Goal: Task Accomplishment & Management: Complete application form

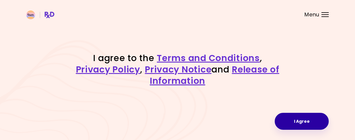
click at [303, 124] on button "I Agree" at bounding box center [302, 121] width 54 height 17
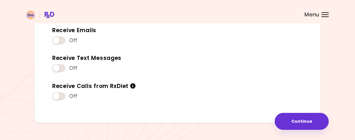
scroll to position [91, 0]
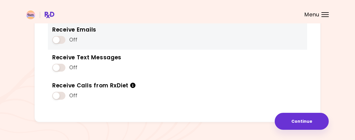
click at [56, 39] on span at bounding box center [58, 40] width 13 height 8
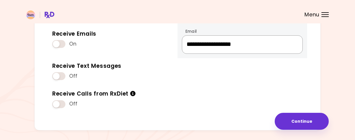
drag, startPoint x: 270, startPoint y: 45, endPoint x: 179, endPoint y: 46, distance: 91.2
click at [182, 46] on input "**********" at bounding box center [242, 44] width 121 height 18
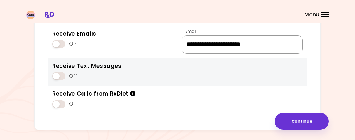
type input "**********"
click at [57, 77] on span at bounding box center [58, 76] width 13 height 8
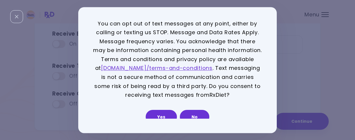
scroll to position [12, 0]
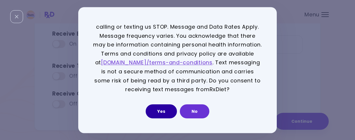
click at [166, 110] on button "Yes" at bounding box center [161, 111] width 31 height 14
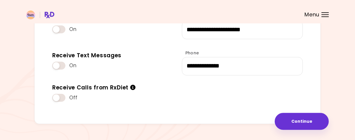
scroll to position [119, 0]
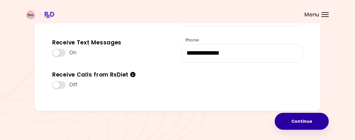
click at [300, 120] on button "Continue" at bounding box center [302, 121] width 54 height 17
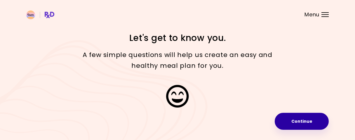
click at [307, 121] on button "Continue" at bounding box center [302, 121] width 54 height 17
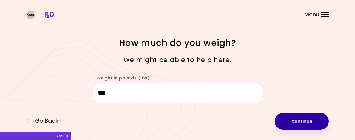
click at [294, 122] on button "Continue" at bounding box center [302, 121] width 54 height 17
select select "****"
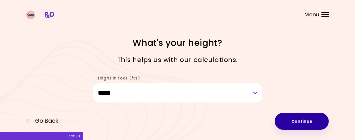
click at [300, 119] on button "Continue" at bounding box center [302, 121] width 54 height 17
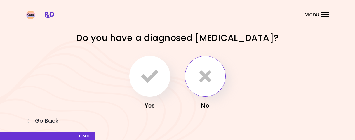
click at [208, 82] on icon "button" at bounding box center [206, 76] width 12 height 17
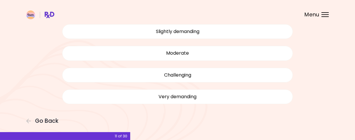
scroll to position [79, 0]
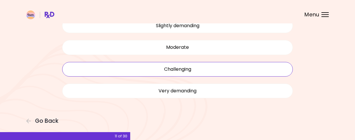
click at [180, 73] on button "Challenging" at bounding box center [177, 69] width 231 height 15
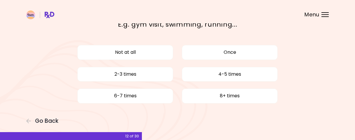
scroll to position [36, 0]
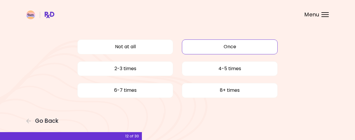
click at [232, 47] on button "Once" at bounding box center [230, 46] width 96 height 15
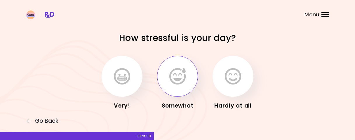
click at [182, 89] on button "button" at bounding box center [177, 76] width 41 height 41
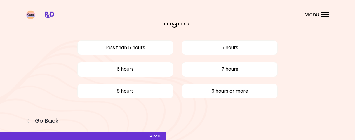
scroll to position [27, 0]
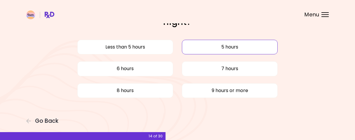
click at [220, 50] on button "5 hours" at bounding box center [230, 47] width 96 height 15
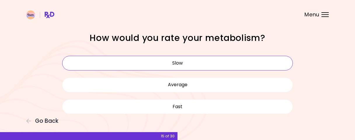
click at [189, 63] on button "Slow" at bounding box center [177, 63] width 231 height 15
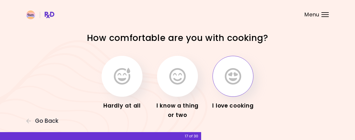
click at [232, 81] on icon "button" at bounding box center [233, 76] width 16 height 17
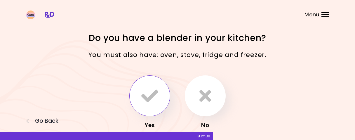
click at [150, 105] on button "button" at bounding box center [150, 95] width 41 height 41
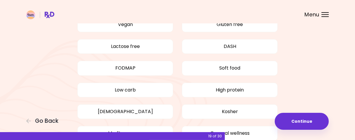
scroll to position [61, 0]
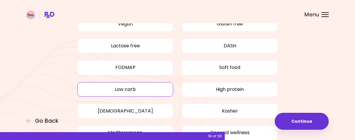
click at [137, 91] on button "Low carb" at bounding box center [125, 89] width 96 height 15
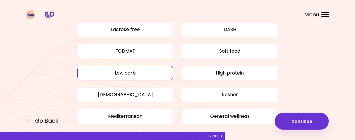
scroll to position [91, 0]
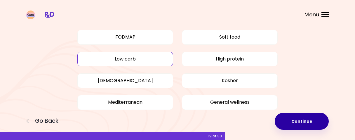
click at [306, 123] on button "Continue" at bounding box center [302, 121] width 54 height 17
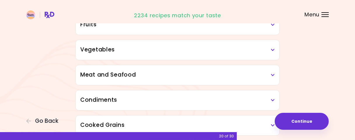
scroll to position [122, 0]
click at [274, 50] on icon at bounding box center [273, 50] width 4 height 4
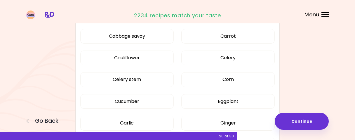
scroll to position [274, 0]
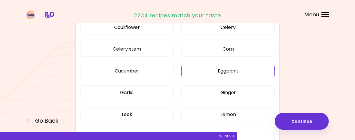
click at [244, 73] on button "Eggplant" at bounding box center [229, 71] width 94 height 15
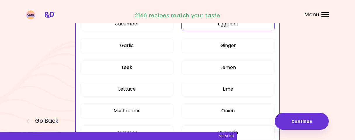
scroll to position [334, 0]
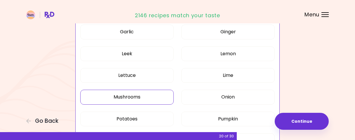
click at [128, 99] on button "Mushrooms" at bounding box center [127, 97] width 94 height 15
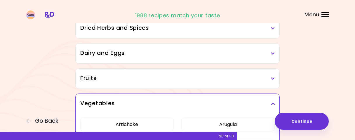
scroll to position [91, 0]
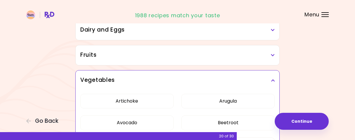
click at [273, 80] on icon at bounding box center [273, 80] width 4 height 4
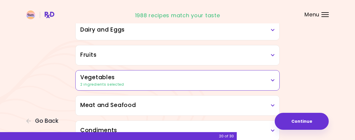
click at [274, 54] on icon at bounding box center [273, 55] width 4 height 4
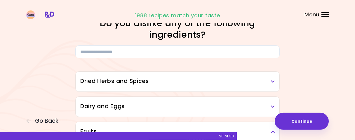
scroll to position [30, 0]
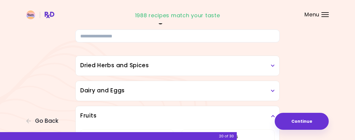
click at [271, 116] on h3 "Fruits" at bounding box center [177, 116] width 195 height 8
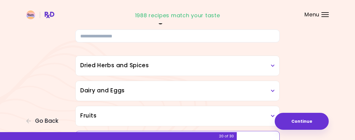
click at [273, 90] on icon at bounding box center [273, 91] width 4 height 4
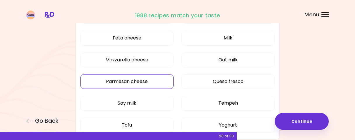
scroll to position [182, 0]
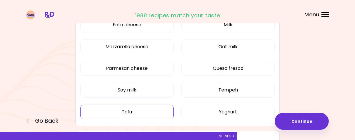
click at [140, 111] on button "Tofu" at bounding box center [127, 112] width 94 height 15
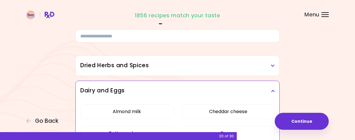
scroll to position [0, 0]
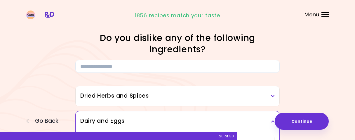
click at [273, 121] on icon at bounding box center [273, 121] width 4 height 4
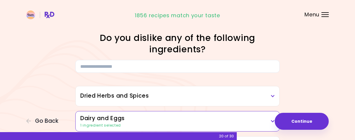
click at [272, 96] on icon at bounding box center [273, 96] width 4 height 4
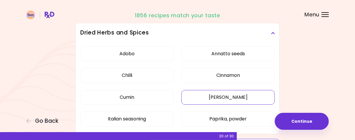
scroll to position [30, 0]
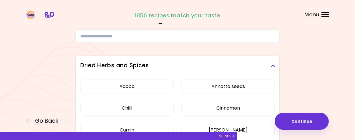
click at [273, 67] on icon at bounding box center [273, 66] width 4 height 4
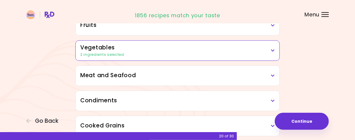
scroll to position [122, 0]
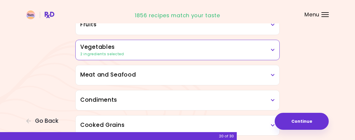
click at [274, 75] on icon at bounding box center [273, 75] width 4 height 4
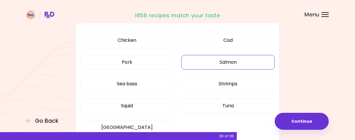
scroll to position [213, 0]
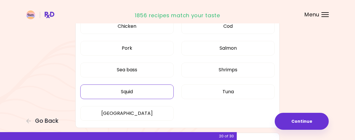
click at [140, 90] on button "Squid" at bounding box center [127, 91] width 94 height 15
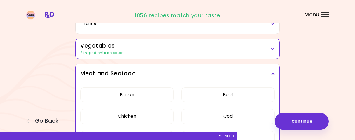
scroll to position [122, 0]
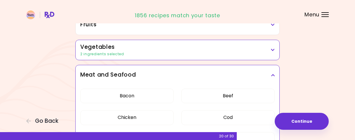
click at [273, 75] on icon at bounding box center [273, 75] width 4 height 4
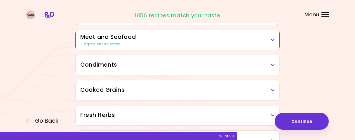
scroll to position [182, 0]
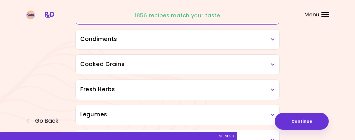
click at [271, 42] on h3 "Condiments" at bounding box center [177, 39] width 195 height 8
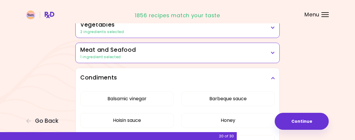
scroll to position [122, 0]
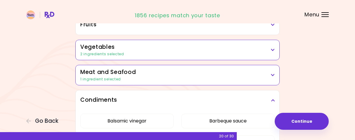
click at [276, 98] on div "Condiments" at bounding box center [178, 100] width 204 height 20
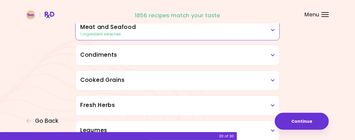
scroll to position [182, 0]
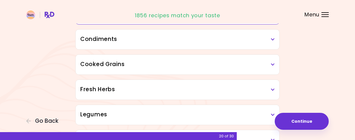
click at [269, 65] on h3 "Cooked Grains" at bounding box center [177, 64] width 195 height 8
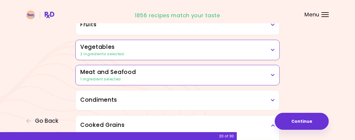
scroll to position [213, 0]
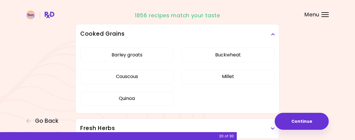
click at [273, 35] on icon at bounding box center [273, 34] width 4 height 4
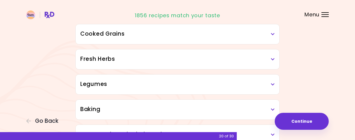
click at [273, 59] on icon at bounding box center [273, 59] width 4 height 4
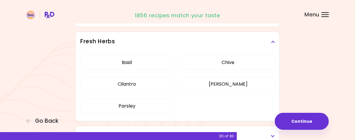
scroll to position [243, 0]
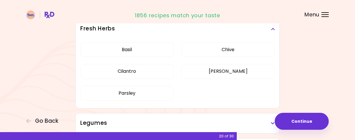
click at [273, 30] on icon at bounding box center [273, 29] width 4 height 4
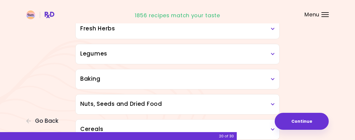
click at [274, 56] on div "Legumes" at bounding box center [178, 54] width 204 height 20
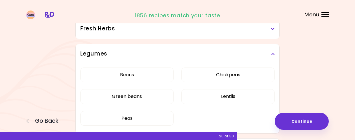
click at [272, 52] on h3 "Legumes" at bounding box center [177, 54] width 195 height 8
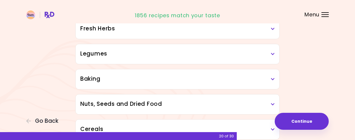
click at [273, 81] on h3 "Baking" at bounding box center [177, 79] width 195 height 8
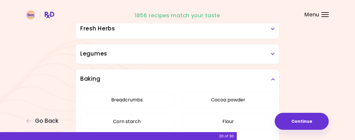
scroll to position [274, 0]
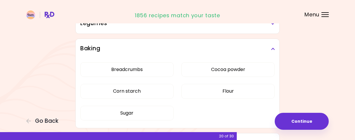
click at [273, 48] on icon at bounding box center [273, 49] width 4 height 4
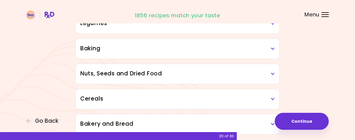
click at [270, 73] on h3 "Nuts, Seeds and Dried Food" at bounding box center [177, 74] width 195 height 8
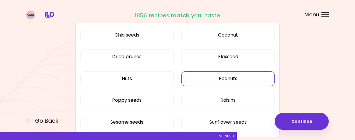
scroll to position [334, 0]
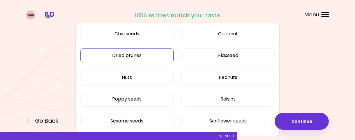
click at [148, 57] on button "Dried prunes" at bounding box center [127, 55] width 94 height 15
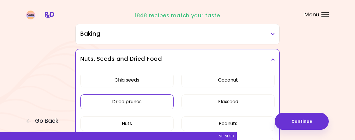
scroll to position [274, 0]
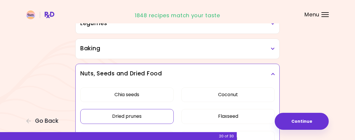
click at [273, 72] on icon at bounding box center [273, 74] width 4 height 4
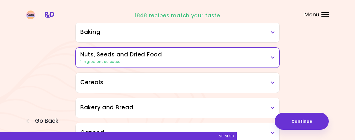
scroll to position [304, 0]
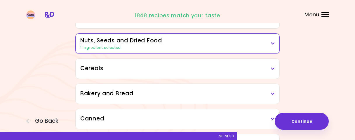
click at [272, 67] on icon at bounding box center [273, 69] width 4 height 4
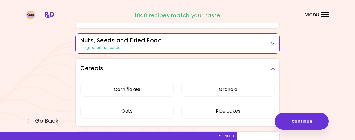
click at [274, 68] on icon at bounding box center [273, 69] width 4 height 4
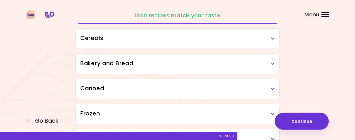
scroll to position [334, 0]
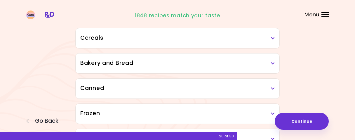
click at [275, 61] on icon at bounding box center [273, 63] width 4 height 4
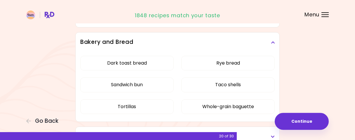
scroll to position [365, 0]
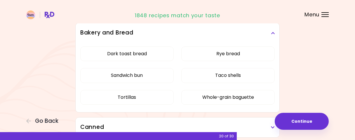
click at [273, 32] on icon at bounding box center [273, 33] width 4 height 4
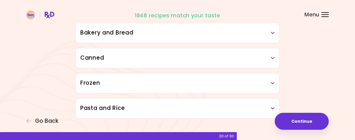
click at [272, 58] on h3 "Canned" at bounding box center [177, 58] width 195 height 8
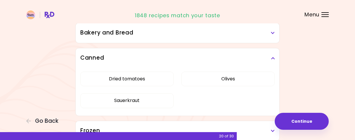
click at [275, 54] on div "Canned" at bounding box center [178, 58] width 204 height 20
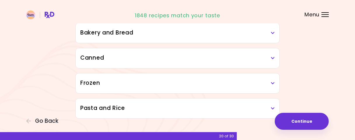
click at [272, 84] on h3 "Frozen" at bounding box center [177, 83] width 195 height 8
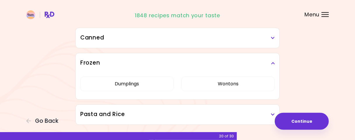
scroll to position [395, 0]
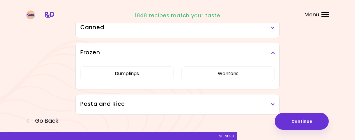
click at [273, 51] on icon at bounding box center [273, 53] width 4 height 4
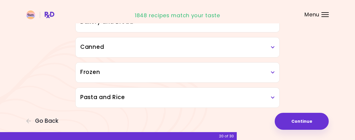
scroll to position [372, 0]
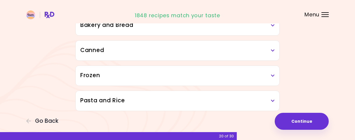
click at [275, 99] on icon at bounding box center [273, 101] width 4 height 4
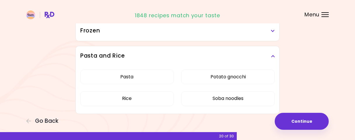
scroll to position [420, 0]
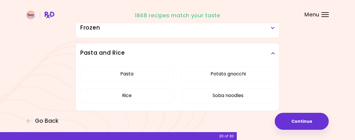
click at [275, 52] on icon at bounding box center [273, 53] width 4 height 4
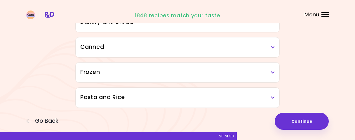
scroll to position [372, 0]
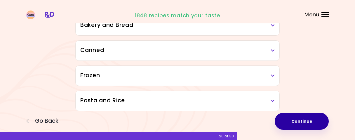
click at [307, 121] on button "Continue" at bounding box center [302, 121] width 54 height 17
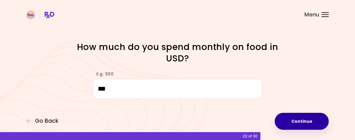
type input "***"
click at [314, 125] on button "Continue" at bounding box center [302, 121] width 54 height 17
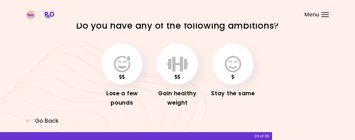
scroll to position [23, 0]
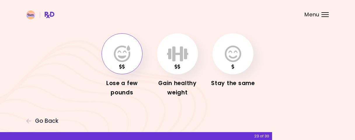
click at [121, 59] on icon "button" at bounding box center [122, 53] width 16 height 17
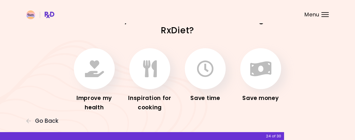
scroll to position [30, 0]
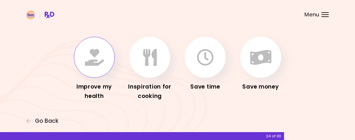
click at [94, 71] on button "button" at bounding box center [94, 57] width 41 height 41
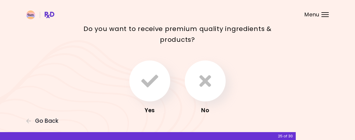
scroll to position [55, 0]
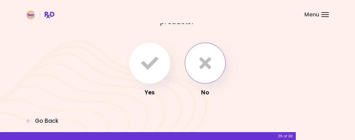
click at [210, 77] on button "button" at bounding box center [205, 63] width 41 height 41
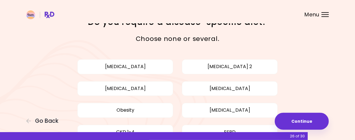
scroll to position [30, 0]
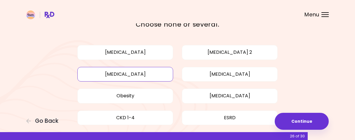
click at [132, 77] on button "[MEDICAL_DATA]" at bounding box center [125, 74] width 96 height 15
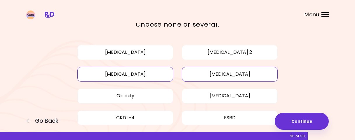
click at [244, 79] on button "[MEDICAL_DATA]" at bounding box center [230, 74] width 96 height 15
click at [143, 100] on button "Obesity" at bounding box center [125, 96] width 96 height 15
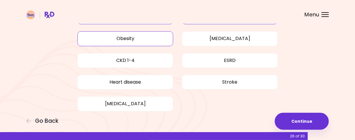
scroll to position [91, 0]
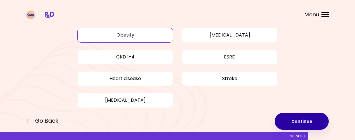
click at [313, 122] on button "Continue" at bounding box center [302, 121] width 54 height 17
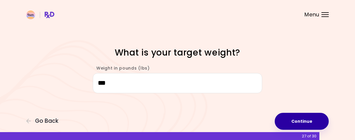
type input "***"
click at [295, 124] on button "Continue" at bounding box center [302, 121] width 54 height 17
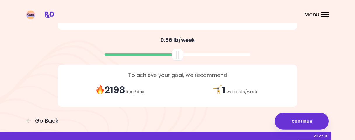
scroll to position [162, 0]
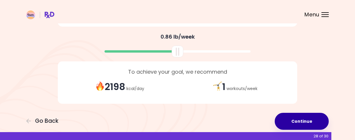
click at [309, 122] on button "Continue" at bounding box center [302, 121] width 54 height 17
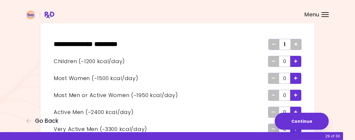
scroll to position [30, 0]
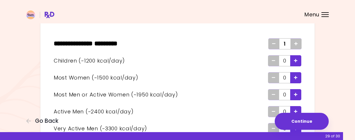
click at [296, 46] on span "Add" at bounding box center [297, 43] width 4 height 9
click at [296, 79] on icon "Add - Woman" at bounding box center [296, 78] width 4 height 4
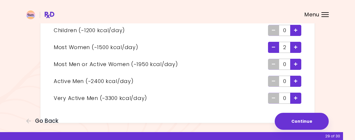
click at [294, 65] on div "Add - Man or Active Woman" at bounding box center [296, 64] width 11 height 11
click at [277, 65] on div "Remove - Man or Active Woman" at bounding box center [273, 64] width 11 height 11
click at [296, 81] on icon "Add - Active Man" at bounding box center [296, 81] width 4 height 4
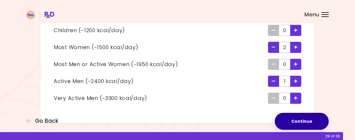
click at [303, 124] on button "Continue" at bounding box center [302, 121] width 54 height 17
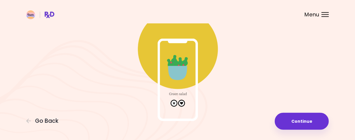
scroll to position [61, 0]
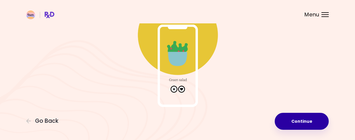
click at [293, 115] on button "Continue" at bounding box center [302, 121] width 54 height 17
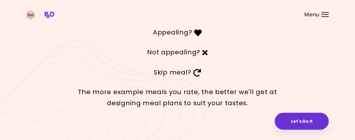
scroll to position [39, 0]
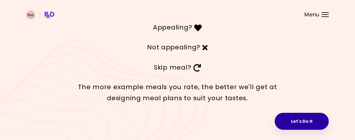
click at [298, 120] on button "Let's Do It" at bounding box center [302, 121] width 54 height 17
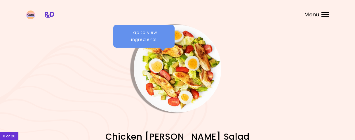
click at [156, 40] on div "Tap to view ingredients" at bounding box center [143, 36] width 61 height 23
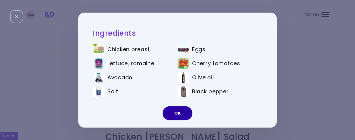
click at [182, 113] on button "OK" at bounding box center [178, 113] width 30 height 14
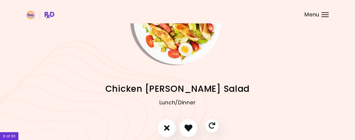
scroll to position [76, 0]
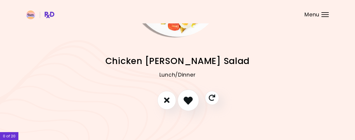
click at [185, 102] on icon "I like this recipe" at bounding box center [188, 100] width 9 height 9
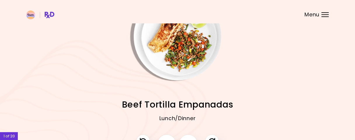
scroll to position [45, 0]
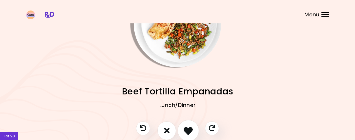
click at [187, 128] on icon "I like this recipe" at bounding box center [188, 130] width 9 height 9
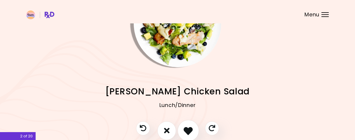
click at [187, 131] on icon "I like this recipe" at bounding box center [188, 130] width 9 height 9
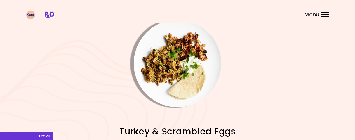
scroll to position [0, 0]
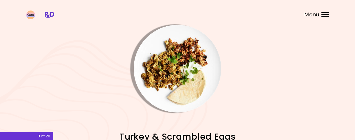
click at [177, 73] on img "Info - Turkey & Scrambled Eggs" at bounding box center [178, 69] width 88 height 88
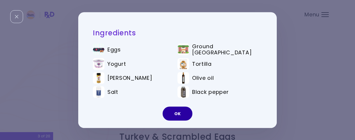
click at [184, 113] on button "OK" at bounding box center [178, 114] width 30 height 14
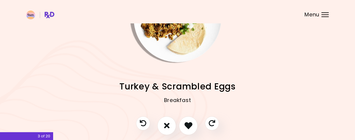
scroll to position [61, 0]
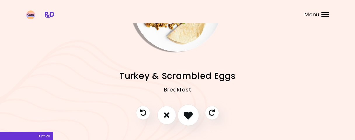
click at [187, 120] on button "I like this recipe" at bounding box center [189, 115] width 22 height 22
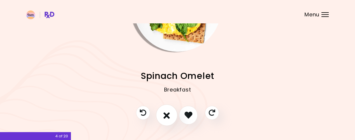
click at [163, 118] on button "I don't like this recipe" at bounding box center [167, 115] width 22 height 22
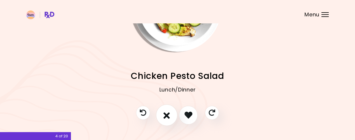
click at [166, 115] on icon "I don't like this recipe" at bounding box center [167, 115] width 6 height 9
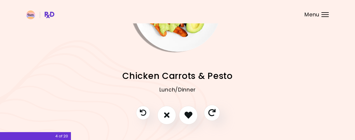
click at [213, 114] on icon "Skip" at bounding box center [211, 112] width 7 height 7
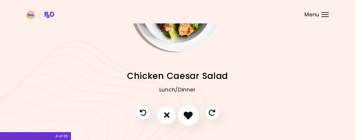
click at [190, 115] on icon "I like this recipe" at bounding box center [188, 115] width 9 height 9
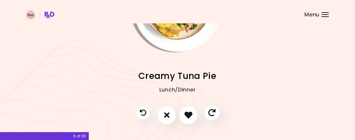
click at [216, 116] on button "Skip" at bounding box center [212, 113] width 16 height 16
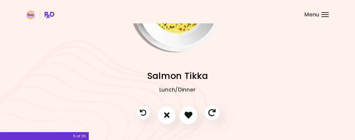
click at [214, 115] on icon "Skip" at bounding box center [211, 112] width 7 height 7
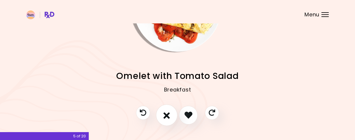
click at [168, 118] on icon "I don't like this recipe" at bounding box center [167, 115] width 6 height 9
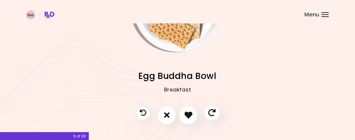
click at [213, 113] on icon "Skip" at bounding box center [211, 112] width 7 height 7
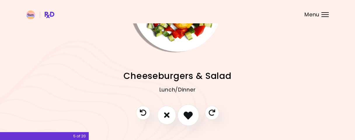
click at [188, 116] on icon "I like this recipe" at bounding box center [188, 115] width 9 height 9
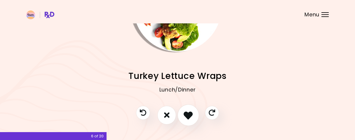
click at [192, 118] on icon "I like this recipe" at bounding box center [188, 115] width 9 height 9
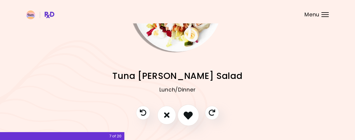
click at [192, 118] on icon "I like this recipe" at bounding box center [188, 115] width 9 height 9
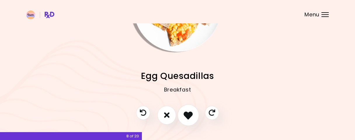
click at [190, 113] on icon "I like this recipe" at bounding box center [188, 115] width 9 height 9
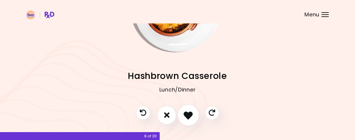
click at [191, 117] on icon "I like this recipe" at bounding box center [188, 115] width 9 height 9
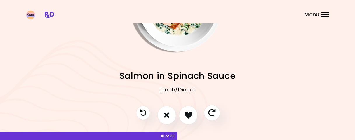
click at [215, 116] on icon "Skip" at bounding box center [211, 112] width 7 height 7
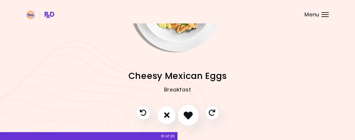
click at [190, 121] on button "I like this recipe" at bounding box center [189, 115] width 22 height 22
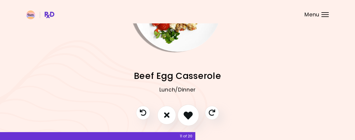
click at [190, 121] on button "I like this recipe" at bounding box center [189, 115] width 22 height 22
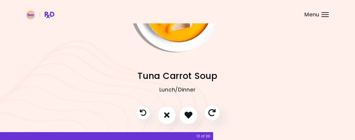
click at [213, 113] on icon "Skip" at bounding box center [211, 112] width 7 height 7
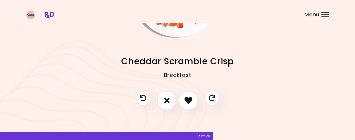
scroll to position [76, 0]
click at [193, 101] on button "I like this recipe" at bounding box center [189, 100] width 22 height 22
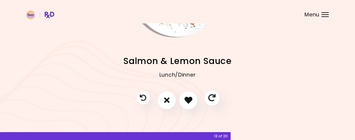
click at [215, 98] on icon "Skip" at bounding box center [211, 97] width 7 height 7
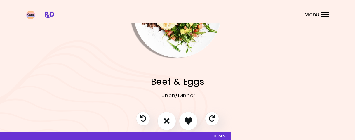
scroll to position [61, 0]
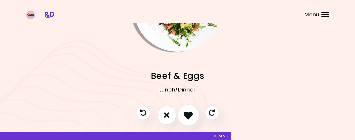
click at [189, 115] on icon "I like this recipe" at bounding box center [188, 115] width 9 height 9
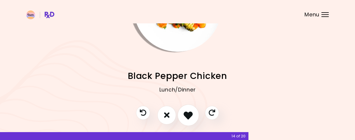
click at [192, 114] on icon "I like this recipe" at bounding box center [188, 115] width 9 height 9
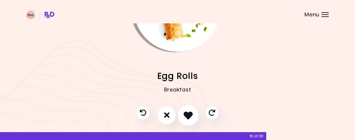
click at [192, 114] on icon "I like this recipe" at bounding box center [188, 115] width 9 height 9
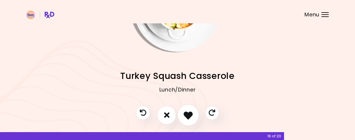
click at [190, 117] on icon "I like this recipe" at bounding box center [188, 115] width 9 height 9
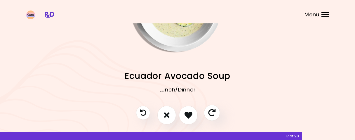
click at [211, 115] on icon "Skip" at bounding box center [211, 112] width 7 height 7
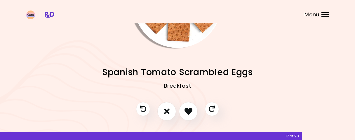
scroll to position [76, 0]
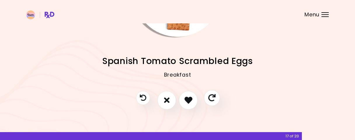
click at [212, 97] on icon "Skip" at bounding box center [211, 97] width 7 height 7
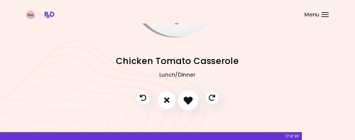
click at [189, 102] on icon "I like this recipe" at bounding box center [188, 100] width 9 height 9
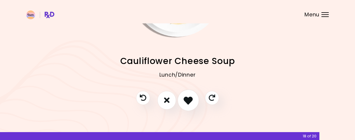
click at [189, 102] on icon "I like this recipe" at bounding box center [188, 100] width 9 height 9
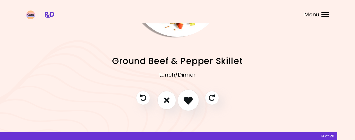
click at [191, 106] on button "I like this recipe" at bounding box center [189, 100] width 22 height 22
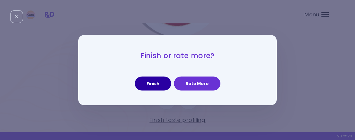
click at [162, 88] on button "Finish" at bounding box center [153, 84] width 36 height 14
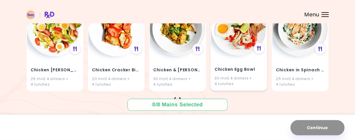
scroll to position [758, 0]
